Goal: Information Seeking & Learning: Learn about a topic

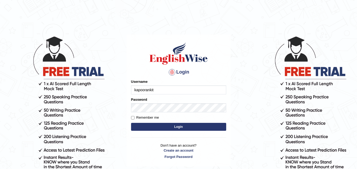
type input "kapoorankit95"
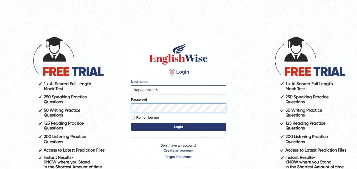
click at [131, 123] on button "Login" at bounding box center [178, 127] width 95 height 8
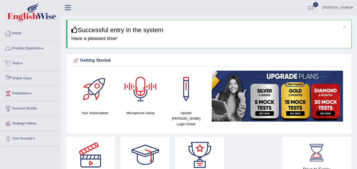
click at [35, 44] on link "Practice Questions" at bounding box center [30, 47] width 60 height 13
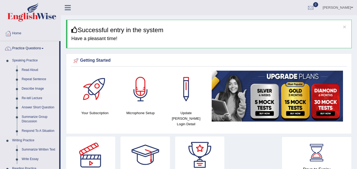
click at [40, 88] on link "Describe Image" at bounding box center [39, 89] width 40 height 10
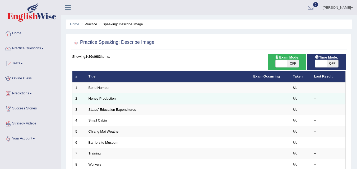
click at [110, 97] on link "Honey Production" at bounding box center [102, 99] width 27 height 4
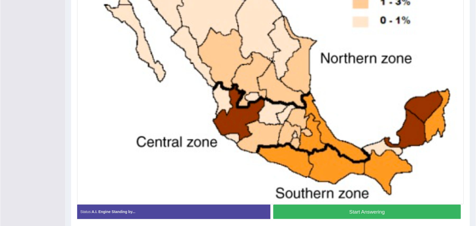
scroll to position [195, 0]
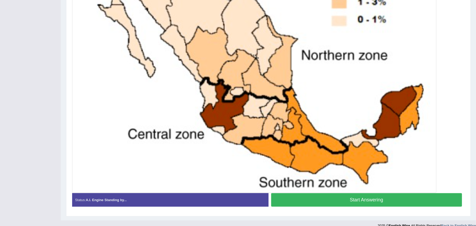
drag, startPoint x: 360, startPoint y: 1, endPoint x: 25, endPoint y: 74, distance: 343.2
click at [25, 74] on div "Toggle navigation Home Practice Questions Speaking Practice Read Aloud Repeat S…" at bounding box center [238, 17] width 476 height 425
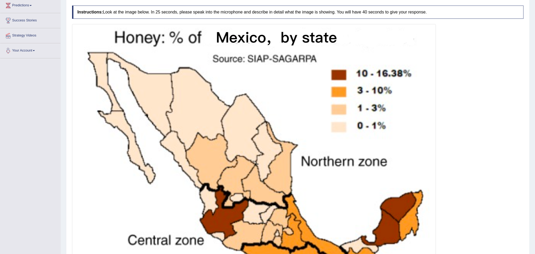
scroll to position [0, 0]
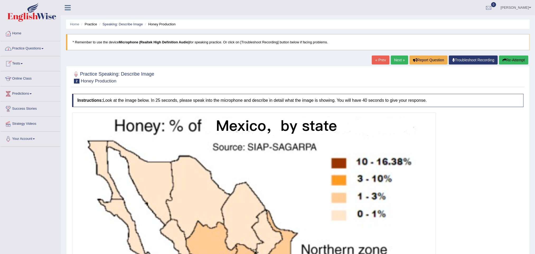
click at [42, 41] on li "Home" at bounding box center [30, 33] width 60 height 15
drag, startPoint x: 100, startPoint y: 89, endPoint x: 187, endPoint y: 75, distance: 88.4
click at [171, 80] on div "Practice Speaking: Describe Image 2 Honey Production Instructions: Look at the …" at bounding box center [298, 238] width 464 height 345
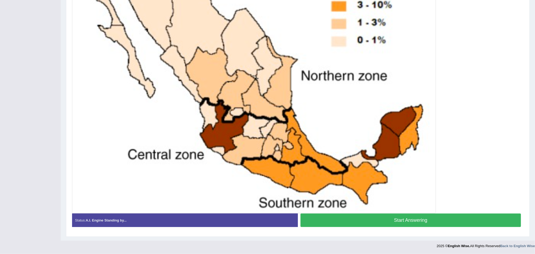
scroll to position [103, 0]
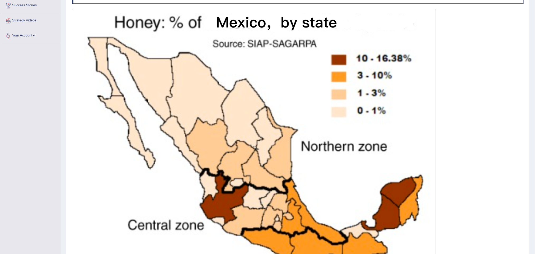
click at [0, 0] on html "Toggle navigation Home Practice Questions Speaking Practice Read Aloud Repeat S…" at bounding box center [267, 24] width 535 height 254
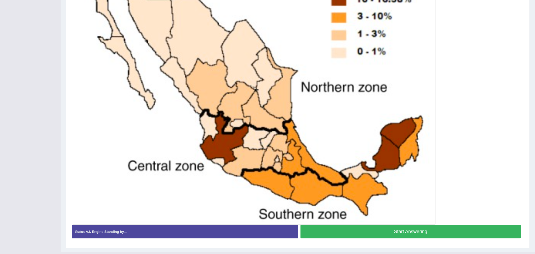
scroll to position [175, 0]
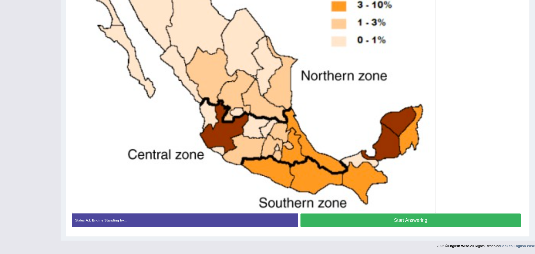
drag, startPoint x: 426, startPoint y: 52, endPoint x: 419, endPoint y: 53, distance: 6.4
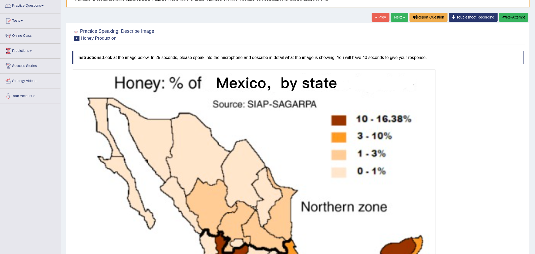
scroll to position [0, 0]
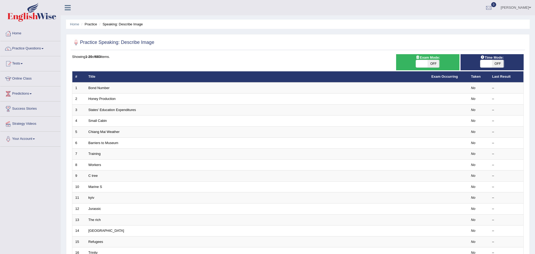
click at [434, 64] on span "OFF" at bounding box center [434, 63] width 12 height 7
checkbox input "true"
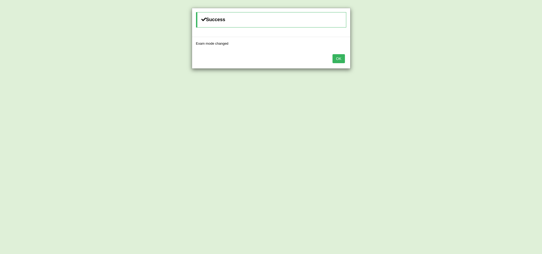
click at [343, 55] on button "OK" at bounding box center [338, 58] width 12 height 9
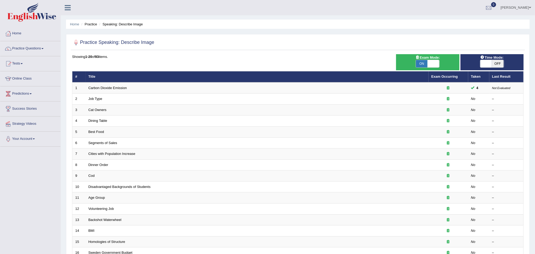
click at [496, 64] on span "OFF" at bounding box center [498, 63] width 12 height 7
checkbox input "true"
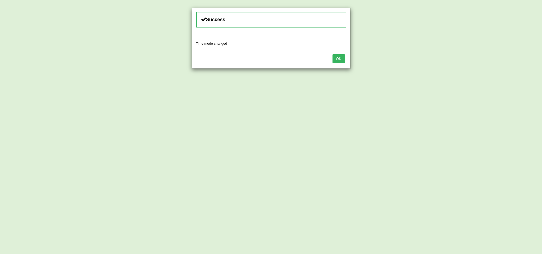
click at [342, 56] on button "OK" at bounding box center [338, 58] width 12 height 9
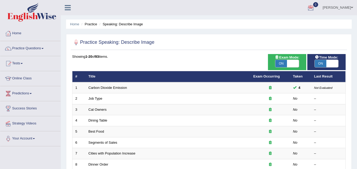
drag, startPoint x: 530, startPoint y: 0, endPoint x: 195, endPoint y: 54, distance: 339.8
click at [193, 47] on div at bounding box center [209, 42] width 274 height 11
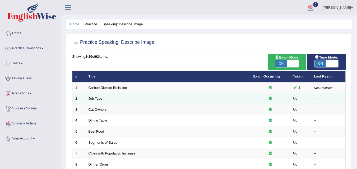
click at [94, 101] on link "Job Type" at bounding box center [96, 99] width 14 height 4
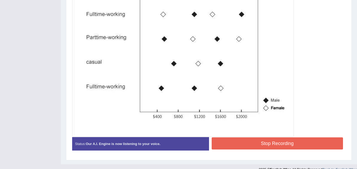
scroll to position [182, 0]
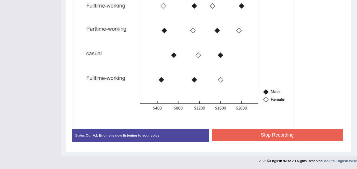
click at [280, 132] on button "Stop Recording" at bounding box center [278, 135] width 132 height 12
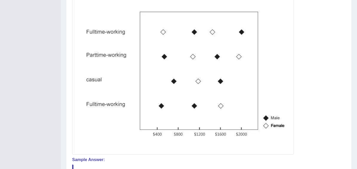
scroll to position [156, 0]
click at [315, 108] on div at bounding box center [209, 58] width 274 height 194
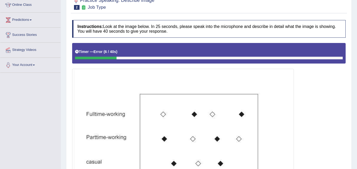
scroll to position [50, 0]
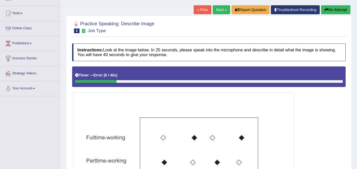
click at [332, 9] on button "Re-Attempt" at bounding box center [335, 9] width 29 height 9
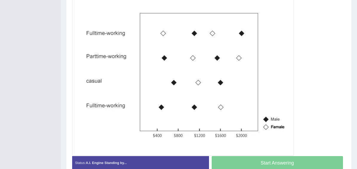
scroll to position [155, 0]
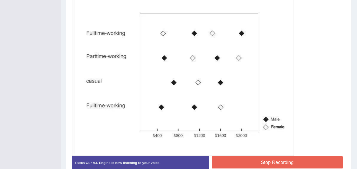
click at [298, 162] on button "Stop Recording" at bounding box center [278, 163] width 132 height 12
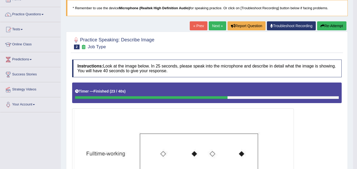
scroll to position [0, 0]
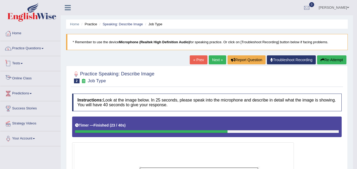
click at [32, 45] on link "Practice Questions" at bounding box center [30, 47] width 60 height 13
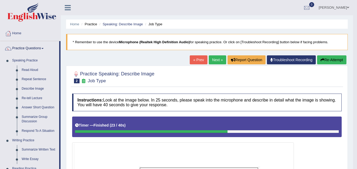
click at [214, 62] on link "Next »" at bounding box center [217, 60] width 17 height 9
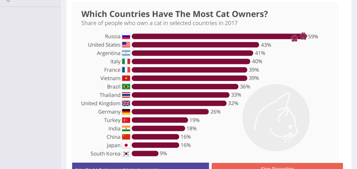
scroll to position [149, 0]
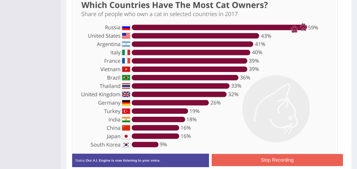
click at [276, 164] on button "Stop Recording" at bounding box center [278, 160] width 132 height 12
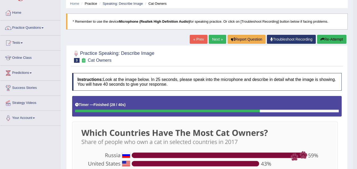
scroll to position [0, 0]
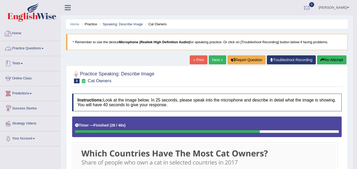
click at [45, 45] on link "Practice Questions" at bounding box center [30, 47] width 60 height 13
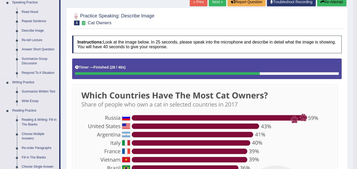
scroll to position [79, 0]
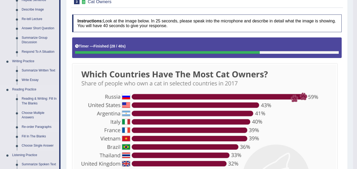
click at [46, 127] on link "Re-order Paragraphs" at bounding box center [39, 128] width 40 height 10
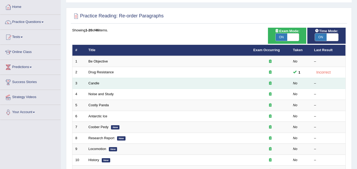
click at [270, 84] on icon at bounding box center [270, 83] width 3 height 3
click at [103, 79] on td "Candle" at bounding box center [168, 83] width 165 height 11
click at [100, 83] on td "Candle" at bounding box center [168, 83] width 165 height 11
click at [284, 86] on div at bounding box center [270, 83] width 34 height 5
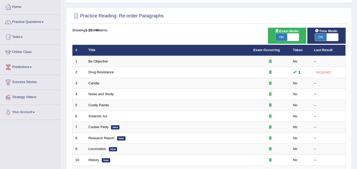
click at [292, 37] on span at bounding box center [293, 37] width 12 height 7
checkbox input "false"
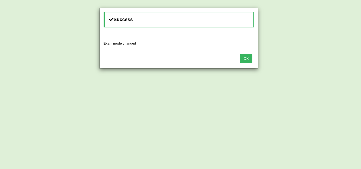
click at [246, 57] on button "OK" at bounding box center [246, 58] width 12 height 9
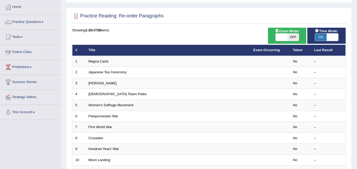
click at [318, 35] on span "ON" at bounding box center [321, 37] width 12 height 7
checkbox input "false"
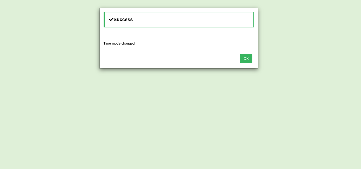
click at [250, 59] on button "OK" at bounding box center [246, 58] width 12 height 9
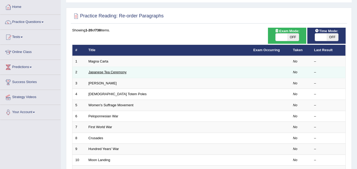
click at [115, 72] on link "Japanese Tea Ceremony" at bounding box center [108, 72] width 38 height 4
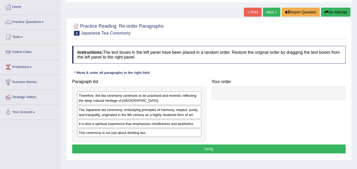
scroll to position [53, 0]
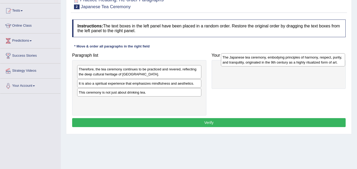
drag, startPoint x: 162, startPoint y: 86, endPoint x: 306, endPoint y: 60, distance: 146.1
click at [306, 60] on div "The Japanese tea ceremony, embodying principles of harmony, respect, purity, an…" at bounding box center [283, 59] width 124 height 13
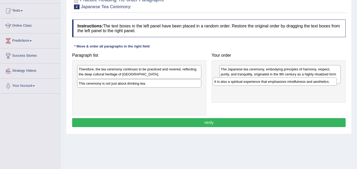
drag, startPoint x: 141, startPoint y: 85, endPoint x: 277, endPoint y: 83, distance: 136.1
click at [277, 83] on div "It is also a spiritual experience that emphasizes mindfulness and aesthetics." at bounding box center [275, 82] width 124 height 8
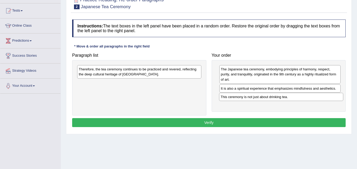
drag, startPoint x: 139, startPoint y: 85, endPoint x: 281, endPoint y: 98, distance: 142.6
click at [281, 98] on div "This ceremony is not just about drinking tea." at bounding box center [281, 97] width 124 height 8
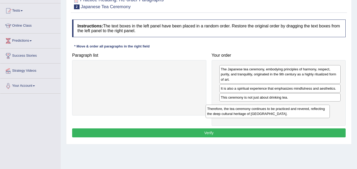
drag, startPoint x: 160, startPoint y: 72, endPoint x: 289, endPoint y: 107, distance: 134.1
click at [288, 108] on div "Therefore, the tea ceremony continues to be practiced and revered, reflecting t…" at bounding box center [268, 111] width 124 height 13
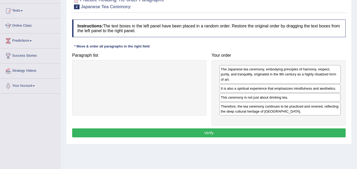
click at [222, 131] on button "Verify" at bounding box center [209, 133] width 274 height 9
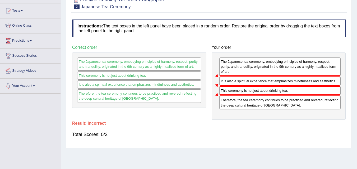
scroll to position [0, 0]
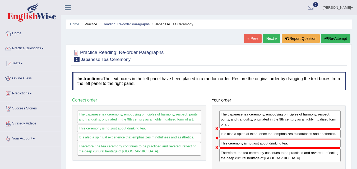
click at [271, 38] on link "Next »" at bounding box center [271, 38] width 17 height 9
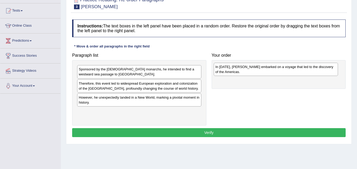
drag, startPoint x: 118, startPoint y: 116, endPoint x: 255, endPoint y: 71, distance: 144.3
click at [255, 71] on div "In 1492, Christopher Columbus embarked on a voyage that led to the discovery of…" at bounding box center [276, 69] width 124 height 13
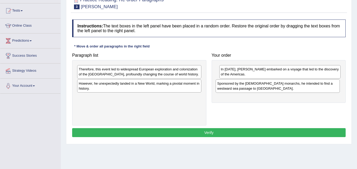
drag, startPoint x: 142, startPoint y: 74, endPoint x: 280, endPoint y: 88, distance: 139.2
click at [280, 88] on div "Sponsored by the Spanish monarchs, he intended to find a westward sea passage t…" at bounding box center [278, 86] width 124 height 13
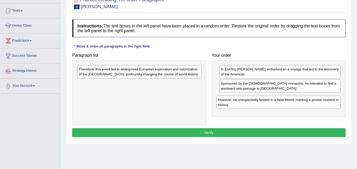
drag, startPoint x: 152, startPoint y: 89, endPoint x: 265, endPoint y: 95, distance: 112.7
click at [294, 104] on div "However, he unexpectedly landed in a New World, marking a pivotal moment in his…" at bounding box center [278, 102] width 124 height 13
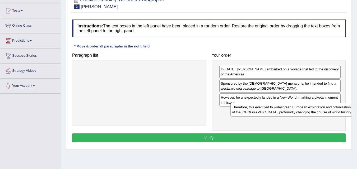
drag, startPoint x: 161, startPoint y: 74, endPoint x: 315, endPoint y: 107, distance: 158.1
click at [315, 107] on div "Therefore, this event led to widespread European exploration and colonization o…" at bounding box center [292, 109] width 124 height 13
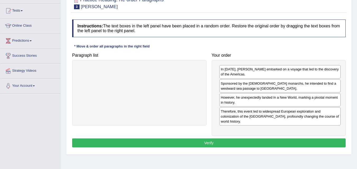
click at [234, 139] on button "Verify" at bounding box center [209, 143] width 274 height 9
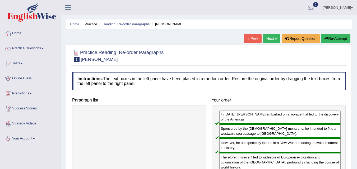
click at [271, 39] on link "Next »" at bounding box center [271, 38] width 17 height 9
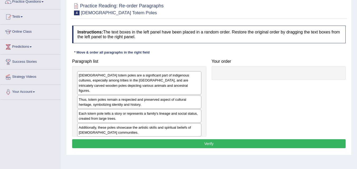
scroll to position [53, 0]
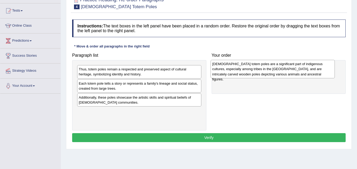
drag, startPoint x: 159, startPoint y: 78, endPoint x: 293, endPoint y: 73, distance: 133.6
click at [293, 73] on div "[DEMOGRAPHIC_DATA] totem poles are a significant part of indigenous cultures, e…" at bounding box center [273, 69] width 124 height 18
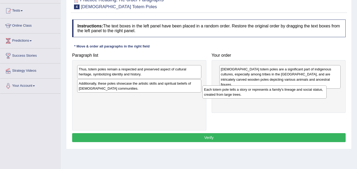
drag, startPoint x: 131, startPoint y: 90, endPoint x: 250, endPoint y: 99, distance: 119.0
click at [259, 95] on div "Each totem pole tells a story or represents a family's lineage and social statu…" at bounding box center [264, 92] width 124 height 13
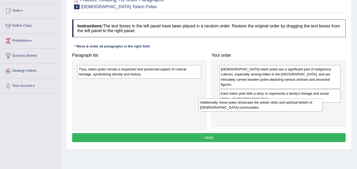
drag, startPoint x: 157, startPoint y: 89, endPoint x: 274, endPoint y: 104, distance: 118.3
click at [286, 104] on div "Additionally, these poles showcase the artistic skills and spiritual beliefs of…" at bounding box center [260, 105] width 124 height 13
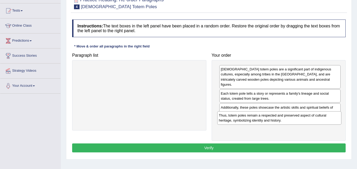
drag, startPoint x: 121, startPoint y: 75, endPoint x: 261, endPoint y: 123, distance: 147.9
click at [261, 120] on div "Thus, totem poles remain a respected and preserved aspect of cultural heritage,…" at bounding box center [279, 118] width 124 height 13
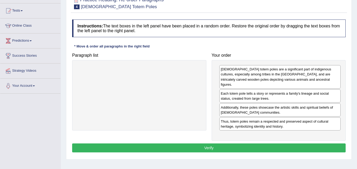
click at [231, 144] on button "Verify" at bounding box center [209, 148] width 274 height 9
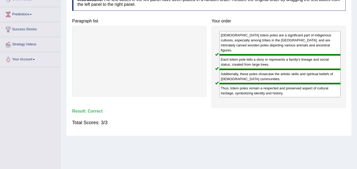
scroll to position [0, 0]
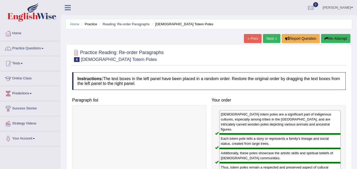
click at [269, 38] on link "Next »" at bounding box center [271, 38] width 17 height 9
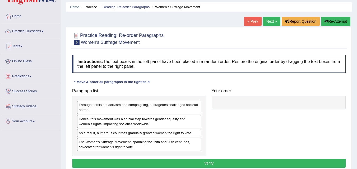
scroll to position [26, 0]
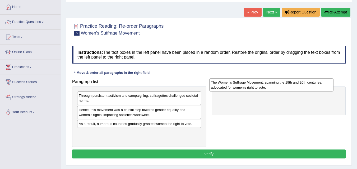
drag, startPoint x: 173, startPoint y: 136, endPoint x: 305, endPoint y: 86, distance: 141.6
click at [305, 85] on div "The Women's Suffrage Movement, spanning the 19th and 20th centuries, advocated …" at bounding box center [271, 84] width 124 height 13
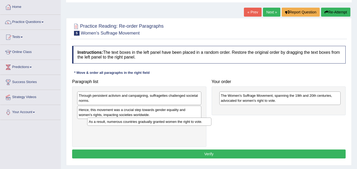
drag, startPoint x: 143, startPoint y: 125, endPoint x: 153, endPoint y: 123, distance: 10.3
click at [153, 123] on div "As a result, numerous countries gradually granted women the right to vote." at bounding box center [149, 122] width 124 height 8
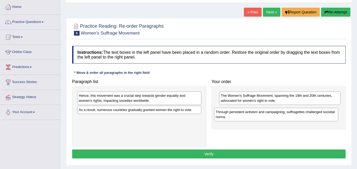
drag, startPoint x: 136, startPoint y: 101, endPoint x: 278, endPoint y: 117, distance: 142.2
click at [278, 117] on div "Through persistent activism and campaigning, suffragettes challenged societal n…" at bounding box center [276, 114] width 124 height 13
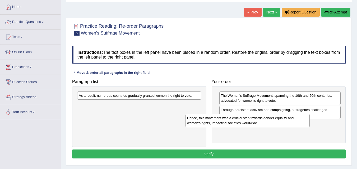
drag, startPoint x: 152, startPoint y: 99, endPoint x: 285, endPoint y: 122, distance: 135.2
click at [284, 123] on div "Hence, this movement was a crucial step towards gender equality and women's rig…" at bounding box center [248, 120] width 124 height 13
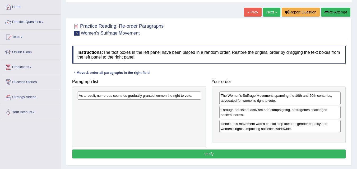
click at [169, 95] on div "As a result, numerous countries gradually granted women the right to vote." at bounding box center [139, 96] width 124 height 8
drag, startPoint x: 234, startPoint y: 105, endPoint x: 247, endPoint y: 109, distance: 12.8
click at [246, 106] on div "The Women's Suffrage Movement, spanning the 19th and 20th centuries, advocated …" at bounding box center [293, 99] width 122 height 13
click at [191, 96] on div "As a result, numerous countries gradually granted women the right to vote." at bounding box center [139, 96] width 124 height 8
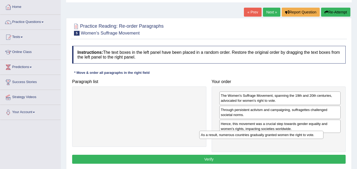
drag, startPoint x: 194, startPoint y: 98, endPoint x: 317, endPoint y: 136, distance: 128.8
click at [317, 137] on div "As a result, numerous countries gradually granted women the right to vote." at bounding box center [261, 135] width 124 height 8
click at [267, 162] on button "Verify" at bounding box center [209, 159] width 274 height 9
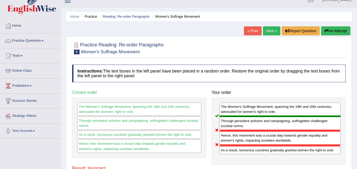
scroll to position [0, 0]
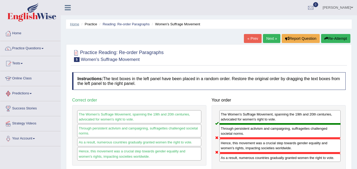
click at [77, 24] on link "Home" at bounding box center [74, 24] width 9 height 4
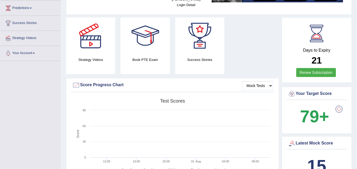
scroll to position [53, 0]
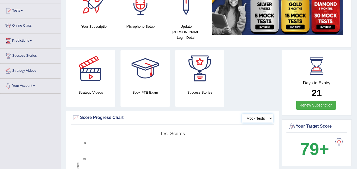
click at [266, 114] on select "Mock Tests" at bounding box center [257, 118] width 31 height 9
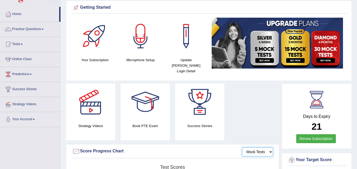
scroll to position [0, 0]
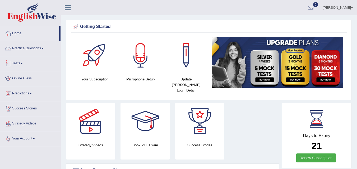
click at [36, 47] on link "Practice Questions" at bounding box center [30, 47] width 60 height 13
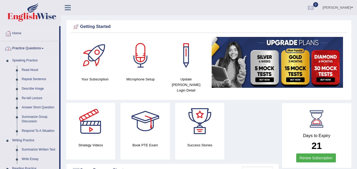
click at [35, 90] on link "Describe Image" at bounding box center [39, 89] width 40 height 10
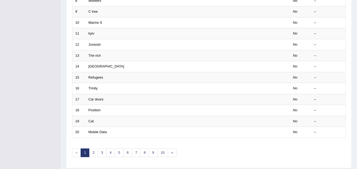
scroll to position [181, 0]
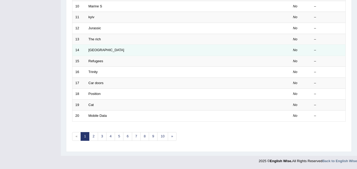
click at [115, 53] on td "Laos" at bounding box center [168, 50] width 165 height 11
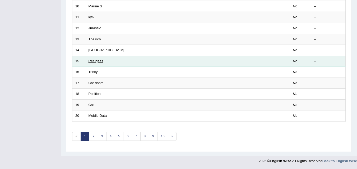
click at [98, 59] on link "Refugees" at bounding box center [96, 61] width 15 height 4
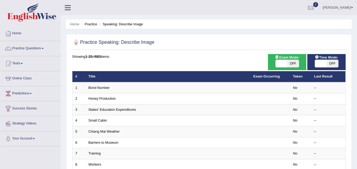
click at [297, 68] on div "ON OFF" at bounding box center [287, 64] width 24 height 8
click at [295, 64] on span "OFF" at bounding box center [293, 63] width 12 height 7
checkbox input "true"
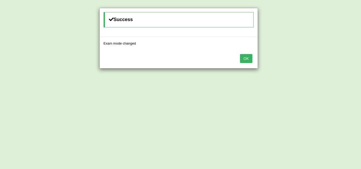
click at [251, 58] on button "OK" at bounding box center [246, 58] width 12 height 9
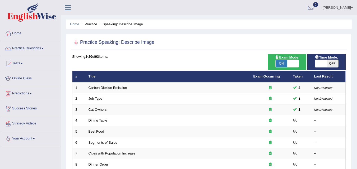
click at [334, 62] on span "OFF" at bounding box center [333, 63] width 12 height 7
checkbox input "true"
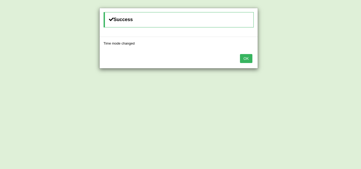
click at [244, 62] on button "OK" at bounding box center [246, 58] width 12 height 9
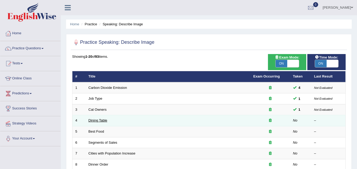
click at [106, 121] on link "Dining Table" at bounding box center [98, 121] width 19 height 4
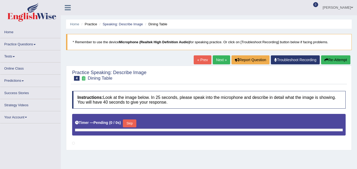
click at [23, 45] on link "Practice Questions" at bounding box center [30, 43] width 60 height 10
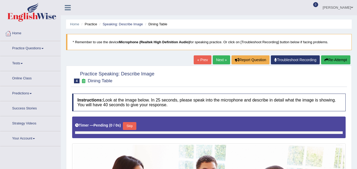
click at [29, 46] on link "Practice Questions" at bounding box center [30, 47] width 60 height 13
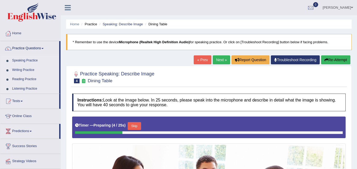
click at [22, 81] on link "Reading Practice" at bounding box center [34, 80] width 49 height 10
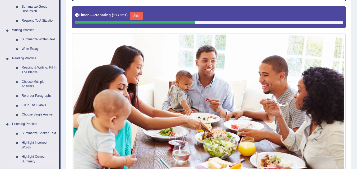
scroll to position [101, 0]
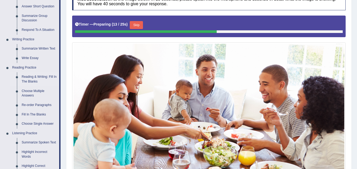
click at [44, 76] on link "Reading & Writing: Fill In The Blanks" at bounding box center [39, 79] width 40 height 14
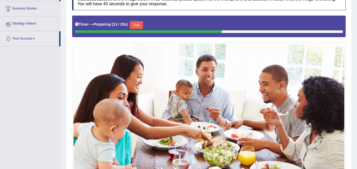
scroll to position [111, 0]
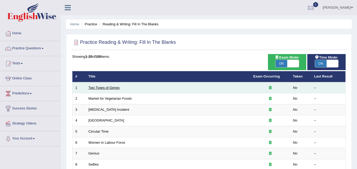
click at [113, 87] on link "Two Types of Genes" at bounding box center [104, 88] width 31 height 4
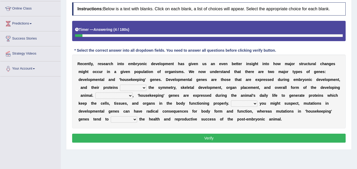
scroll to position [79, 0]
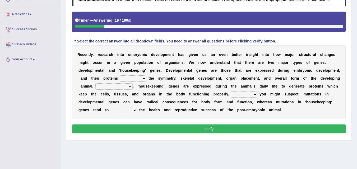
click at [143, 77] on select "push control hold elevate" at bounding box center [133, 79] width 26 height 6
select select "hold"
click at [120, 76] on select "push control hold elevate" at bounding box center [133, 79] width 26 height 6
click at [128, 85] on select "Correspondingly Inclusively Conversely In contrast" at bounding box center [113, 87] width 37 height 6
select select "In contrast"
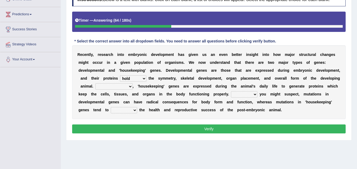
click at [95, 84] on select "Correspondingly Inclusively Conversely In contrast" at bounding box center [113, 87] width 37 height 6
click at [253, 92] on select "For As With Within" at bounding box center [244, 94] width 26 height 6
select select "For"
click at [231, 91] on select "For As With Within" at bounding box center [244, 94] width 26 height 6
click at [131, 110] on select "affect effect interrupt defect" at bounding box center [124, 110] width 26 height 6
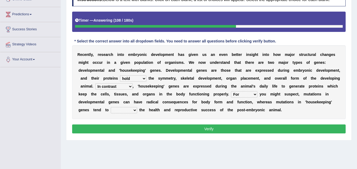
select select "affect"
click at [111, 107] on select "affect effect interrupt defect" at bounding box center [124, 110] width 26 height 6
click at [213, 127] on button "Verify" at bounding box center [209, 129] width 274 height 9
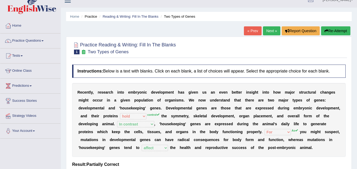
scroll to position [0, 0]
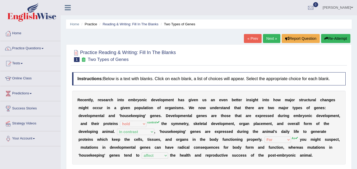
click at [270, 36] on link "Next »" at bounding box center [271, 38] width 17 height 9
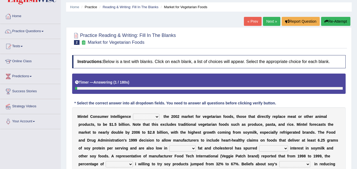
scroll to position [26, 0]
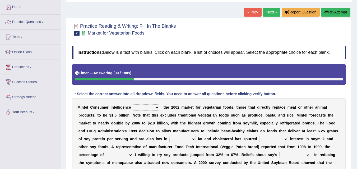
click at [146, 107] on select "deals fulfills creates estimates" at bounding box center [146, 108] width 26 height 6
select select "estimates"
click at [133, 105] on select "deals fulfills creates estimates" at bounding box center [146, 108] width 26 height 6
click at [188, 138] on select "saturated solid acid liquid" at bounding box center [182, 139] width 26 height 6
select select "saturated"
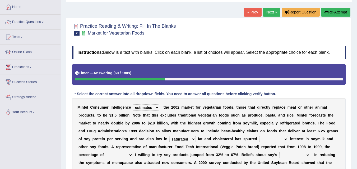
click at [169, 136] on select "saturated solid acid liquid" at bounding box center [182, 139] width 26 height 6
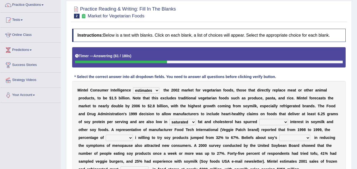
scroll to position [53, 0]
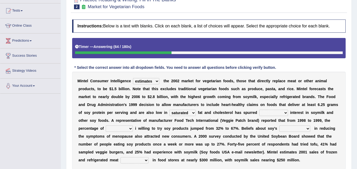
click at [282, 111] on select "good big tremendous extreme" at bounding box center [273, 113] width 29 height 6
select select "tremendous"
click at [259, 110] on select "good big tremendous extreme" at bounding box center [273, 113] width 29 height 6
click at [128, 129] on select "guests consumers customers clients" at bounding box center [119, 129] width 27 height 6
select select "guests"
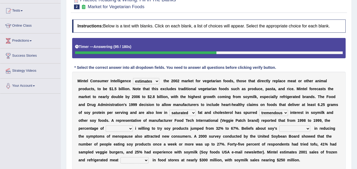
click at [106, 126] on select "guests consumers customers clients" at bounding box center [119, 129] width 27 height 6
click at [301, 128] on select "effectiveness timeliness efficiency goodness" at bounding box center [294, 129] width 31 height 6
select select "efficiency"
click at [279, 126] on select "effectiveness timeliness efficiency goodness" at bounding box center [294, 129] width 31 height 6
click at [140, 159] on select "foods choices staffs alternatives" at bounding box center [135, 161] width 28 height 6
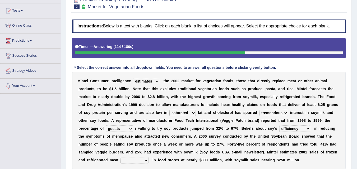
click at [140, 159] on select "foods choices staffs alternatives" at bounding box center [135, 161] width 28 height 6
click at [140, 161] on select "foods choices staffs alternatives" at bounding box center [135, 161] width 28 height 6
select select "foods"
click at [121, 158] on select "foods choices staffs alternatives" at bounding box center [135, 161] width 28 height 6
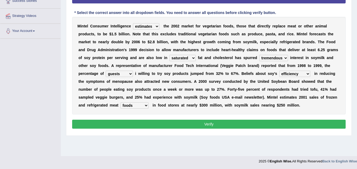
scroll to position [108, 0]
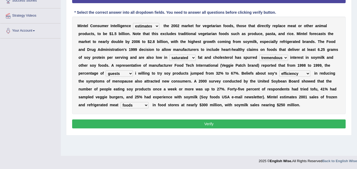
click at [226, 122] on button "Verify" at bounding box center [209, 124] width 274 height 9
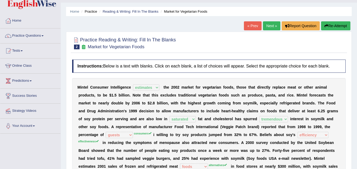
scroll to position [0, 0]
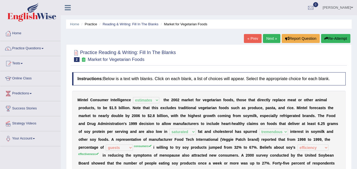
click at [270, 40] on link "Next »" at bounding box center [271, 38] width 17 height 9
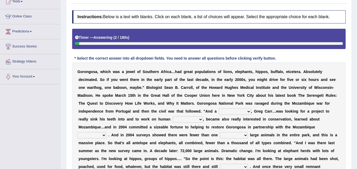
scroll to position [79, 0]
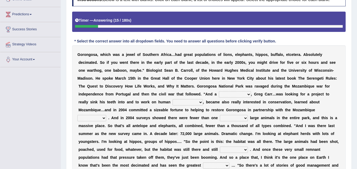
click at [237, 94] on select "passion solstice ballast philanthropist" at bounding box center [235, 94] width 32 height 6
select select "philanthropist"
click at [219, 91] on select "passion solstice ballast philanthropist" at bounding box center [235, 94] width 32 height 6
click at [186, 101] on select "negligence prevalence development malevolence" at bounding box center [188, 102] width 30 height 6
select select "development"
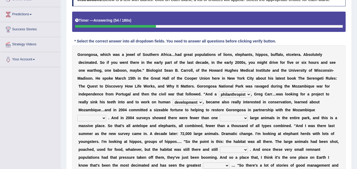
click at [173, 99] on select "negligence prevalence development malevolence" at bounding box center [188, 102] width 30 height 6
click at [103, 119] on select "parliament semanticist government journalist" at bounding box center [91, 118] width 29 height 6
select select "journalist"
click at [77, 115] on select "parliament semanticist government journalist" at bounding box center [91, 118] width 29 height 6
click at [239, 119] on select "deflowered embowered roundest thousand" at bounding box center [234, 118] width 28 height 6
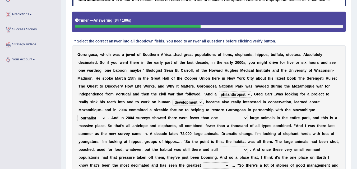
select select "thousand"
click at [220, 115] on select "deflowered embowered roundest thousand" at bounding box center [234, 118] width 28 height 6
click at [236, 117] on select "deflowered embowered roundest thousand" at bounding box center [234, 118] width 28 height 6
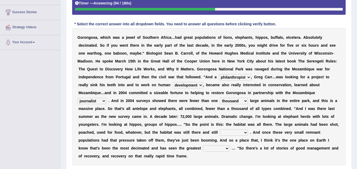
scroll to position [106, 0]
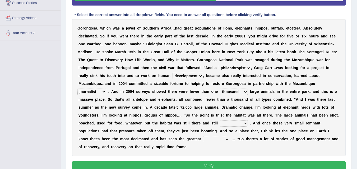
click at [233, 124] on select "assertive incidental compulsive productive" at bounding box center [234, 124] width 28 height 6
select select "productive"
click at [220, 121] on select "assertive incidental compulsive productive" at bounding box center [234, 124] width 28 height 6
click at [220, 140] on select "recovery efficacy golly stumpy" at bounding box center [216, 139] width 26 height 6
select select "efficacy"
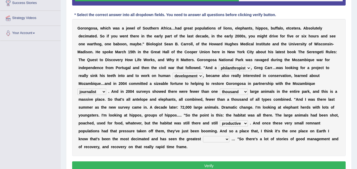
click at [203, 136] on select "recovery efficacy golly stumpy" at bounding box center [216, 139] width 26 height 6
click at [211, 165] on button "Verify" at bounding box center [209, 166] width 274 height 9
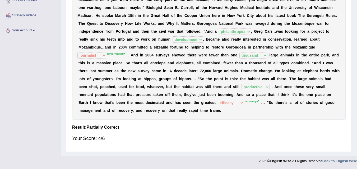
scroll to position [0, 0]
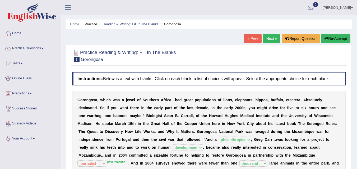
click at [268, 36] on link "Next »" at bounding box center [271, 38] width 17 height 9
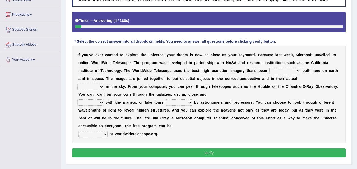
scroll to position [79, 0]
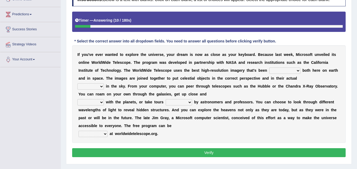
click at [287, 72] on select "degraded ascended remonstrated generated" at bounding box center [284, 71] width 31 height 6
select select "ascended"
click at [269, 68] on select "degraded ascended remonstrated generated" at bounding box center [284, 71] width 31 height 6
click at [288, 69] on select "degraded ascended remonstrated generated" at bounding box center [284, 71] width 31 height 6
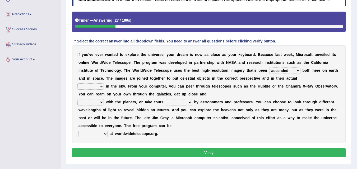
click at [90, 85] on select "aspects parts conditions positions" at bounding box center [90, 87] width 26 height 6
select select "positions"
click at [77, 84] on select "aspects parts conditions positions" at bounding box center [90, 87] width 26 height 6
click at [103, 86] on select "aspects parts conditions positions" at bounding box center [90, 87] width 26 height 6
click at [77, 84] on select "aspects parts conditions positions" at bounding box center [90, 87] width 26 height 6
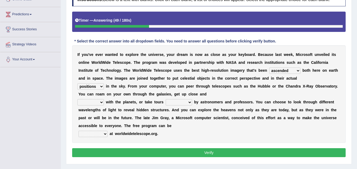
click at [97, 102] on select "personal individual apart polite" at bounding box center [90, 102] width 26 height 6
select select "apart"
click at [77, 99] on select "personal individual apart polite" at bounding box center [90, 102] width 26 height 6
click at [177, 101] on select "guide guided guiding to guide" at bounding box center [179, 102] width 26 height 6
select select "guided"
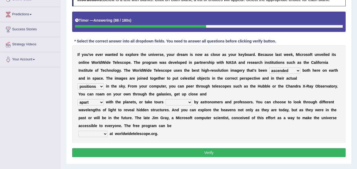
click at [166, 99] on select "guide guided guiding to guide" at bounding box center [179, 102] width 26 height 6
click at [106, 133] on select "upheld downloaded loaded posted" at bounding box center [92, 134] width 29 height 6
select select "posted"
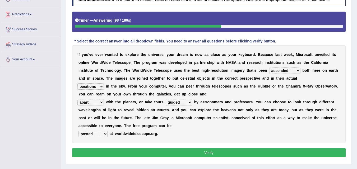
click at [78, 131] on select "upheld downloaded loaded posted" at bounding box center [92, 134] width 29 height 6
click at [165, 153] on button "Verify" at bounding box center [209, 153] width 274 height 9
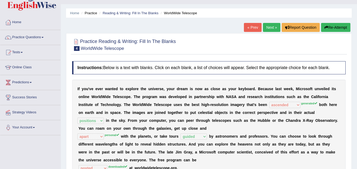
scroll to position [0, 0]
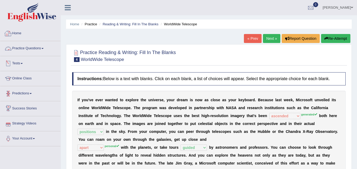
click at [30, 62] on link "Tests" at bounding box center [30, 62] width 60 height 13
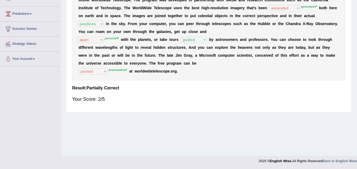
scroll to position [2, 0]
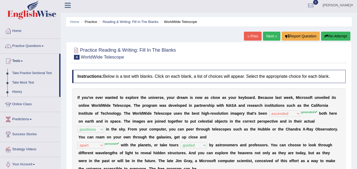
click at [18, 92] on link "History" at bounding box center [34, 92] width 49 height 10
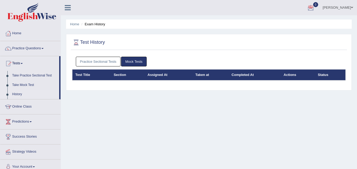
click at [93, 59] on link "Practice Sectional Tests" at bounding box center [98, 62] width 45 height 10
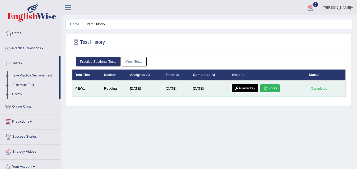
click at [270, 88] on link "Scores" at bounding box center [270, 89] width 20 height 8
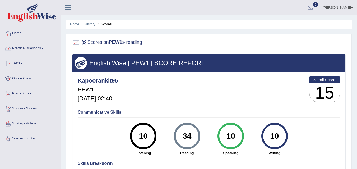
click at [19, 34] on link "Home" at bounding box center [30, 32] width 60 height 13
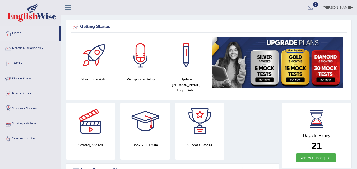
click at [27, 63] on link "Tests" at bounding box center [30, 62] width 60 height 13
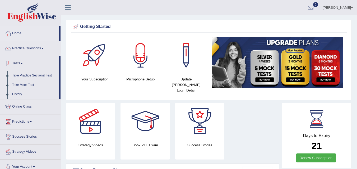
scroll to position [26, 0]
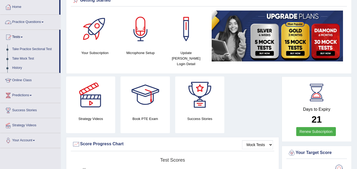
click at [45, 21] on link "Practice Questions" at bounding box center [30, 21] width 60 height 13
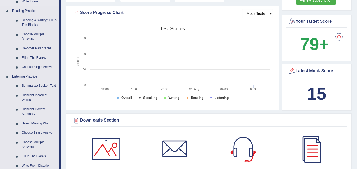
scroll to position [159, 0]
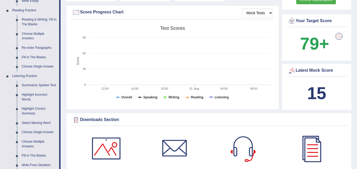
click at [39, 34] on link "Choose Multiple Answers" at bounding box center [39, 36] width 40 height 14
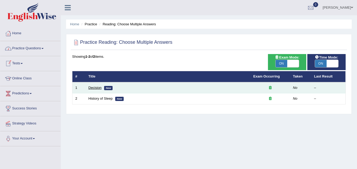
click at [98, 87] on link "Decision" at bounding box center [95, 88] width 13 height 4
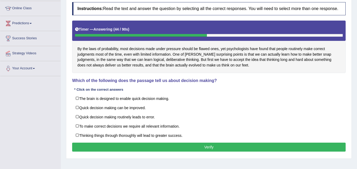
scroll to position [79, 0]
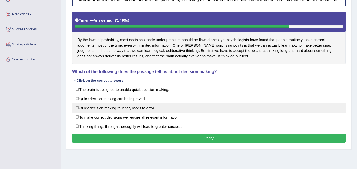
click at [80, 109] on label "Quick decision making routinely leads to error." at bounding box center [209, 108] width 274 height 10
checkbox input "true"
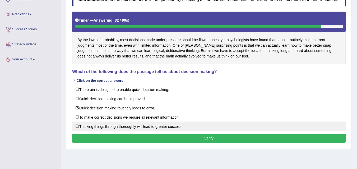
click at [77, 126] on label "Thinking things through thoroughly will lead to greater success." at bounding box center [209, 127] width 274 height 10
checkbox input "true"
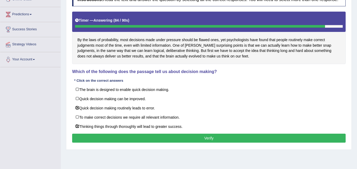
click at [140, 135] on button "Verify" at bounding box center [209, 138] width 274 height 9
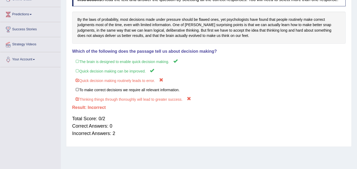
scroll to position [0, 0]
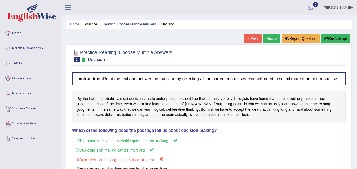
click at [15, 36] on link "Home" at bounding box center [30, 32] width 60 height 13
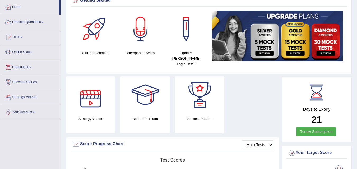
click at [92, 96] on div at bounding box center [90, 95] width 37 height 37
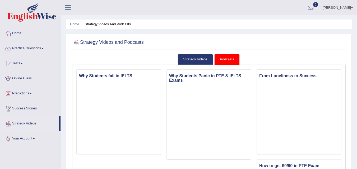
click at [351, 4] on link "Ankit Kapoor" at bounding box center [338, 7] width 38 height 14
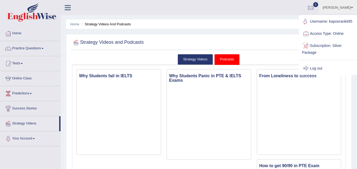
click at [311, 68] on link "Log out" at bounding box center [327, 69] width 57 height 12
